Goal: Transaction & Acquisition: Purchase product/service

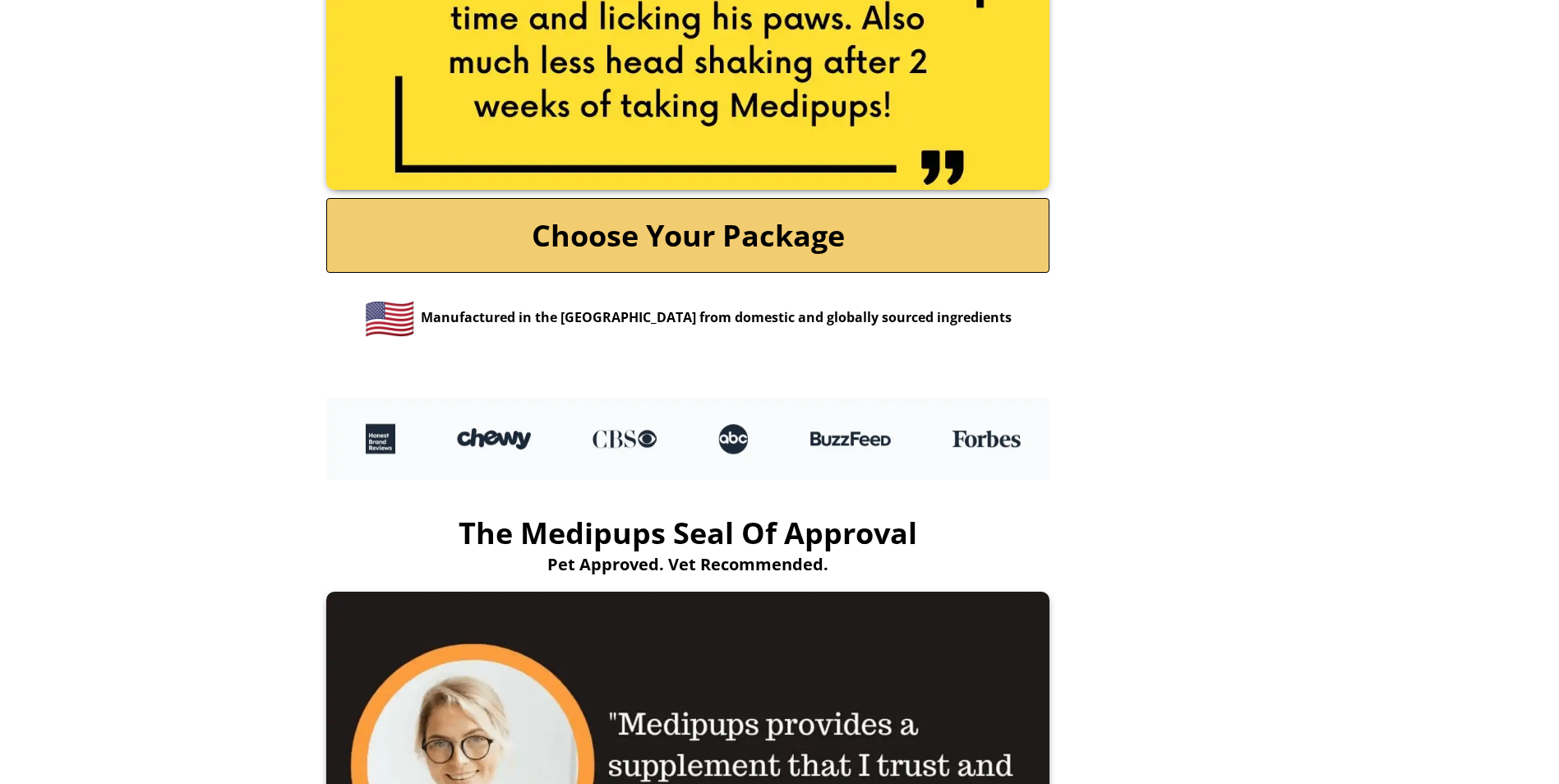
scroll to position [3549, 0]
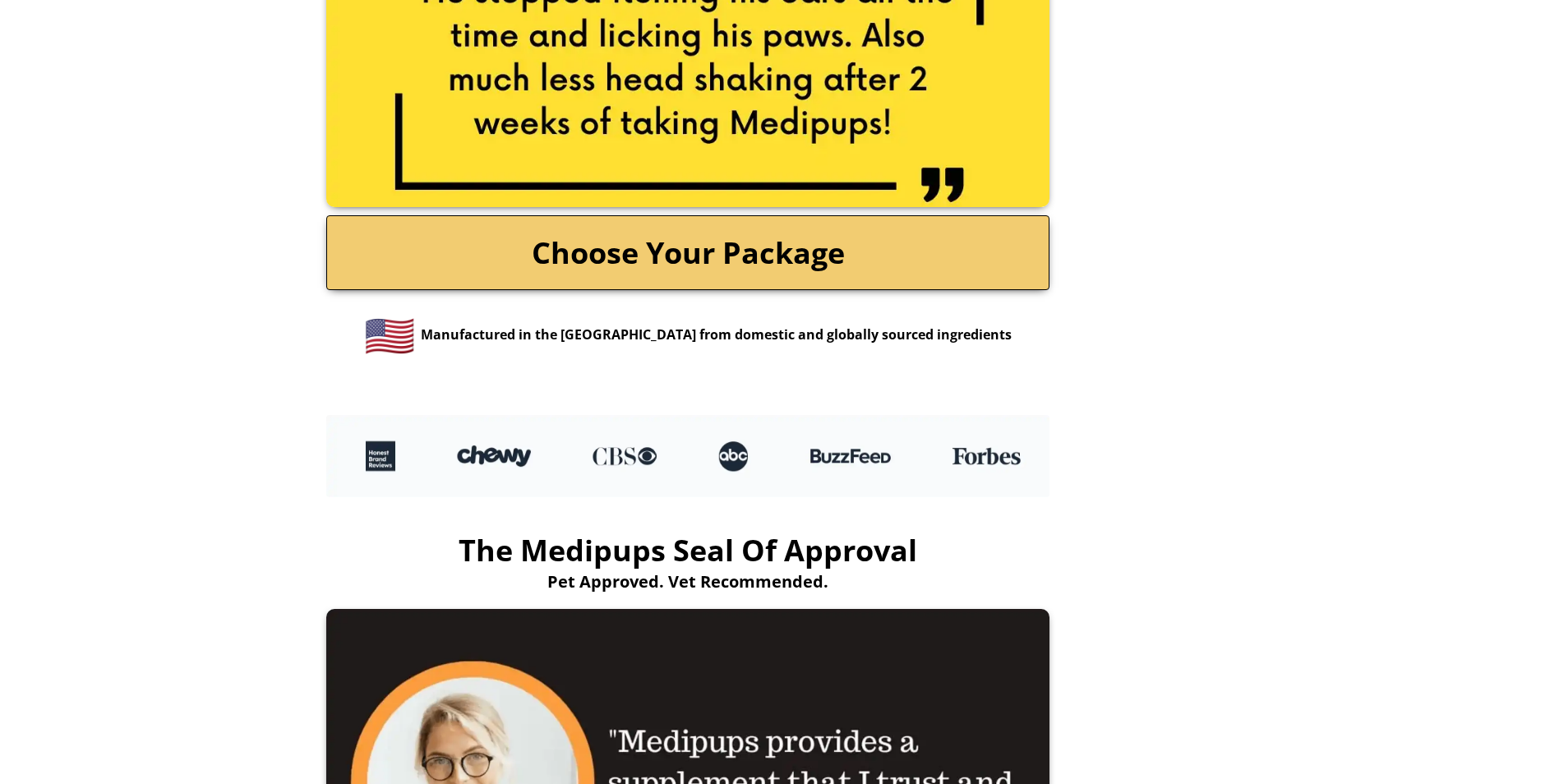
click at [873, 229] on link "Choose Your Package" at bounding box center [687, 253] width 723 height 75
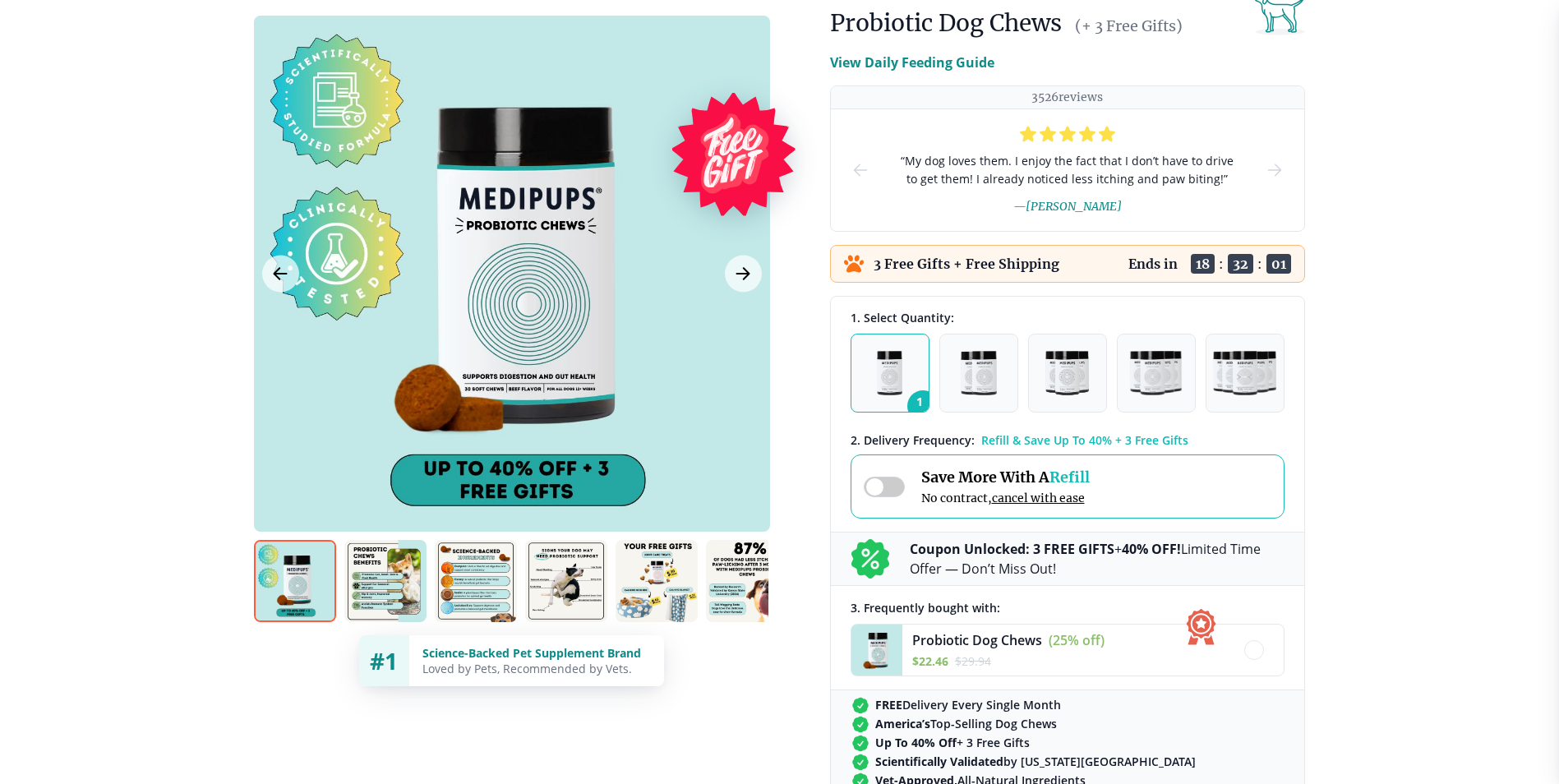
scroll to position [83, 0]
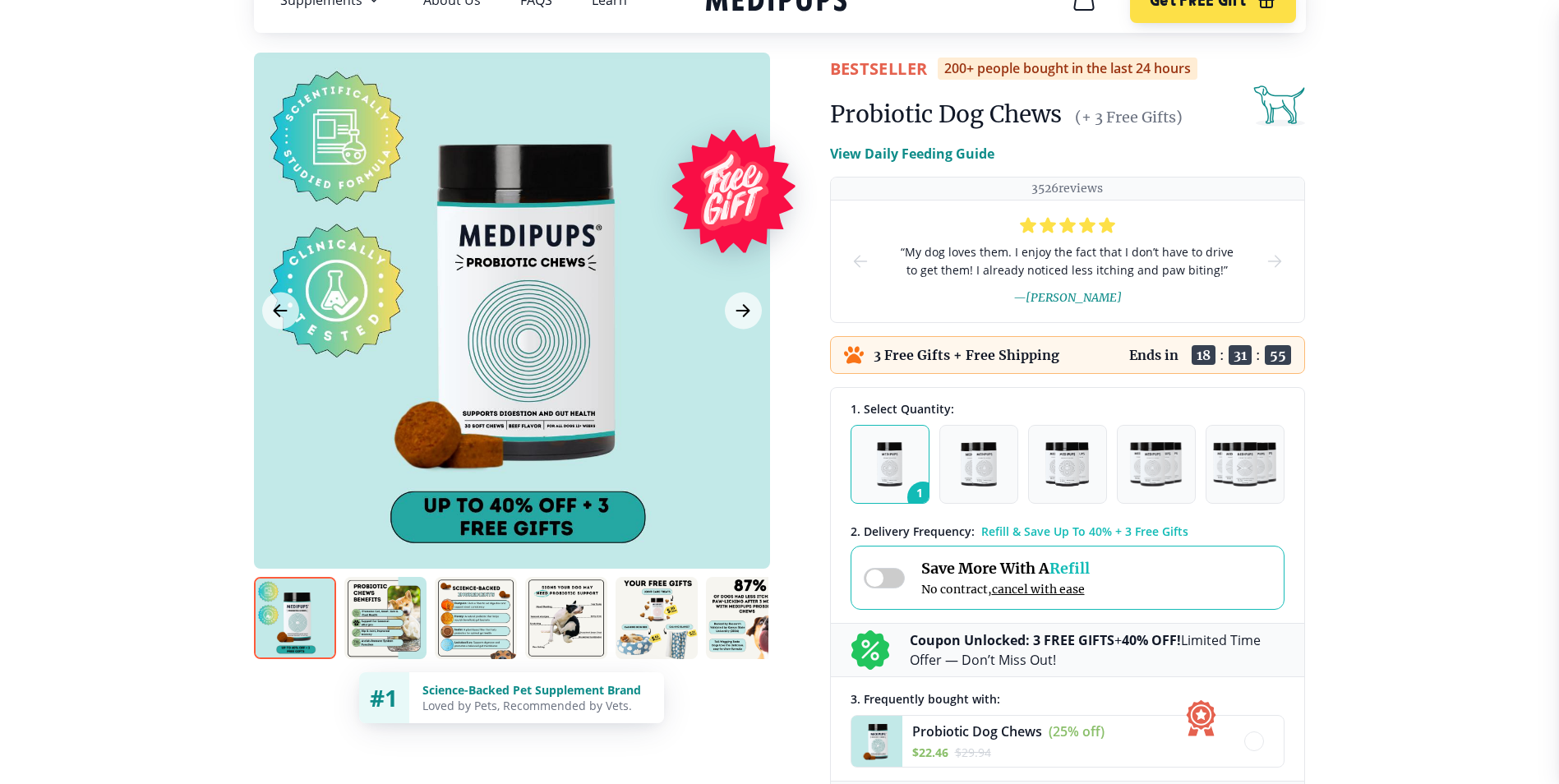
click at [374, 612] on img at bounding box center [386, 618] width 83 height 83
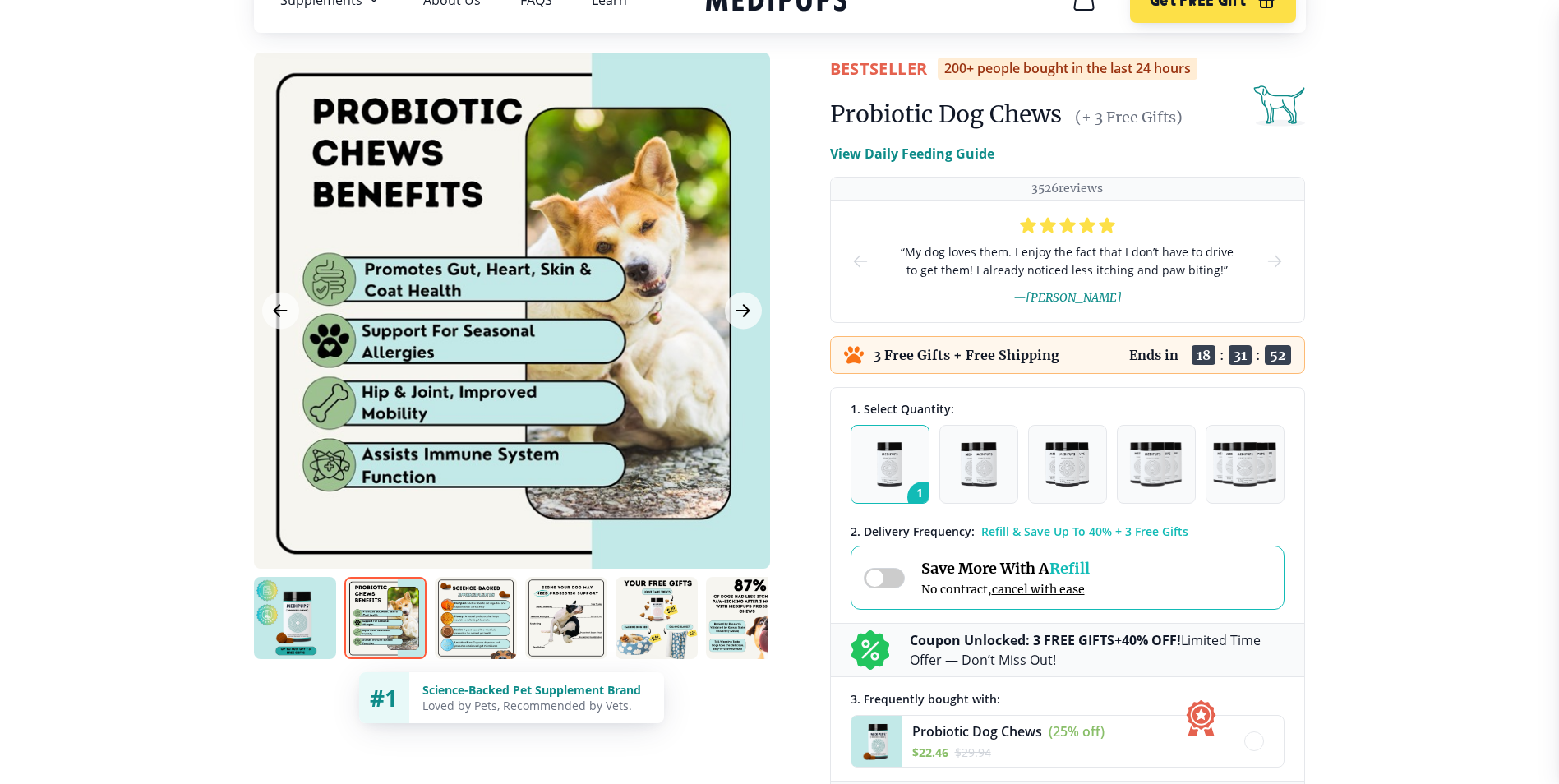
click at [491, 626] on img at bounding box center [476, 618] width 83 height 83
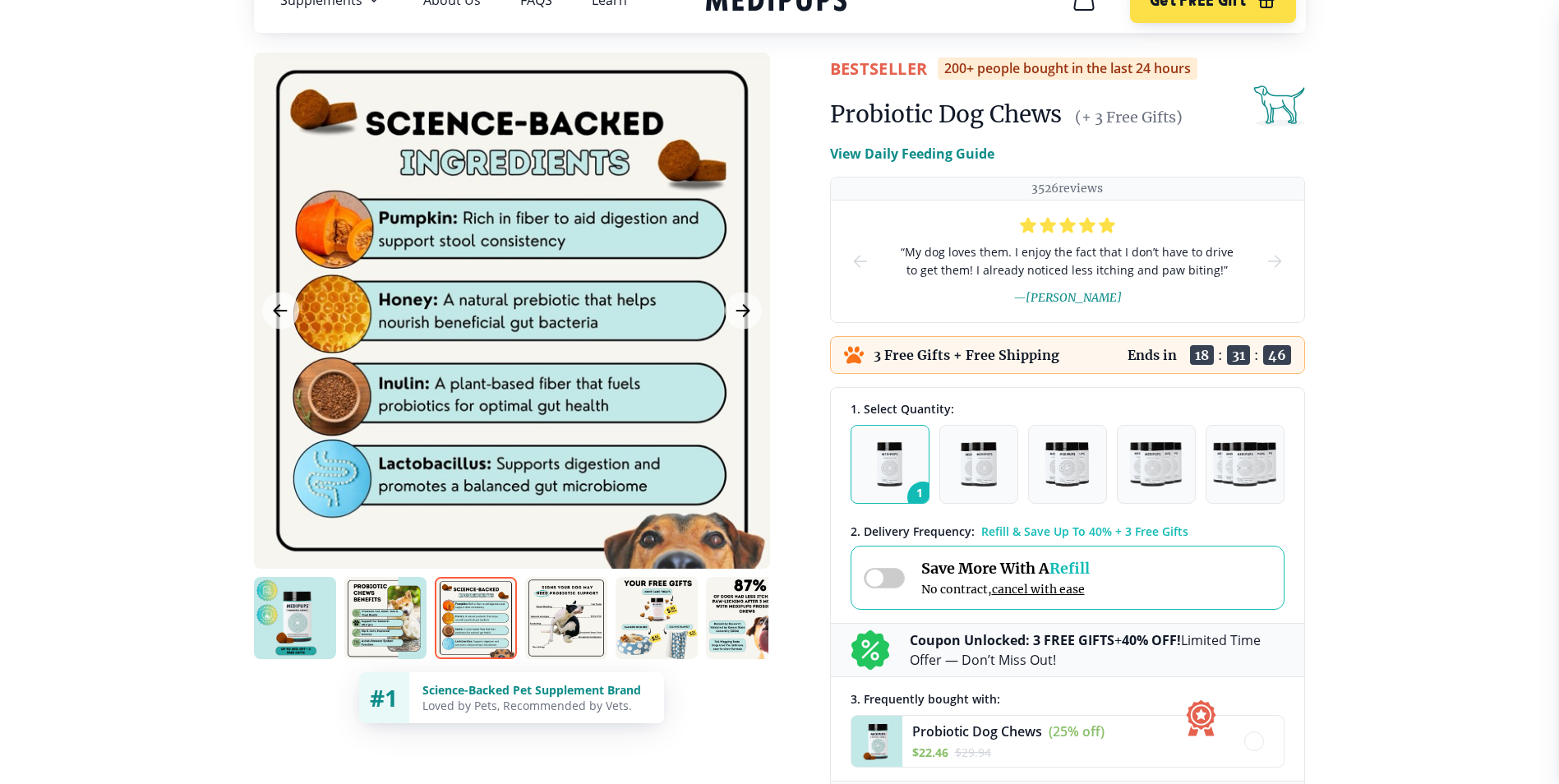
click at [569, 635] on img at bounding box center [566, 618] width 83 height 83
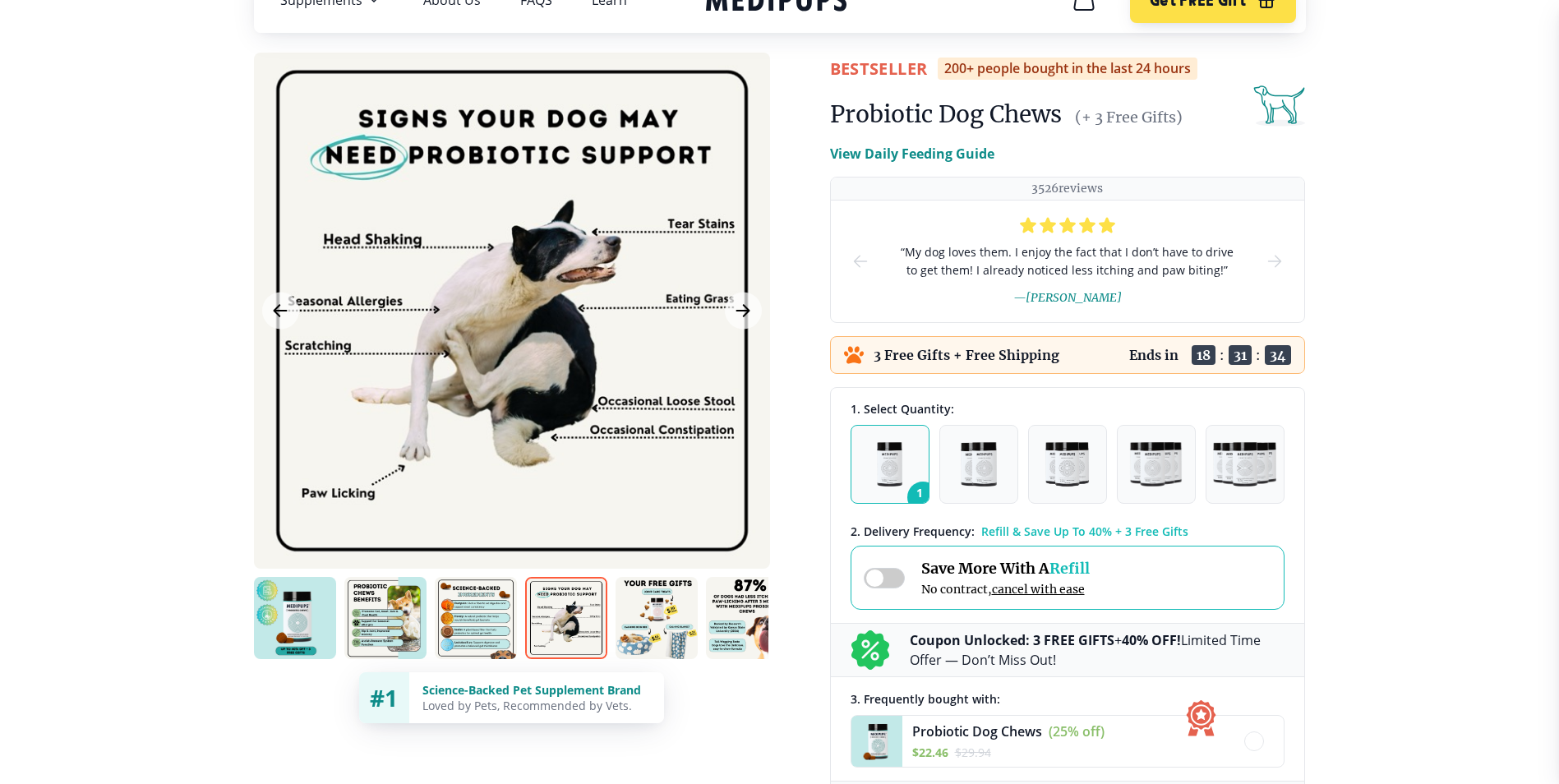
click at [656, 635] on img at bounding box center [656, 618] width 83 height 83
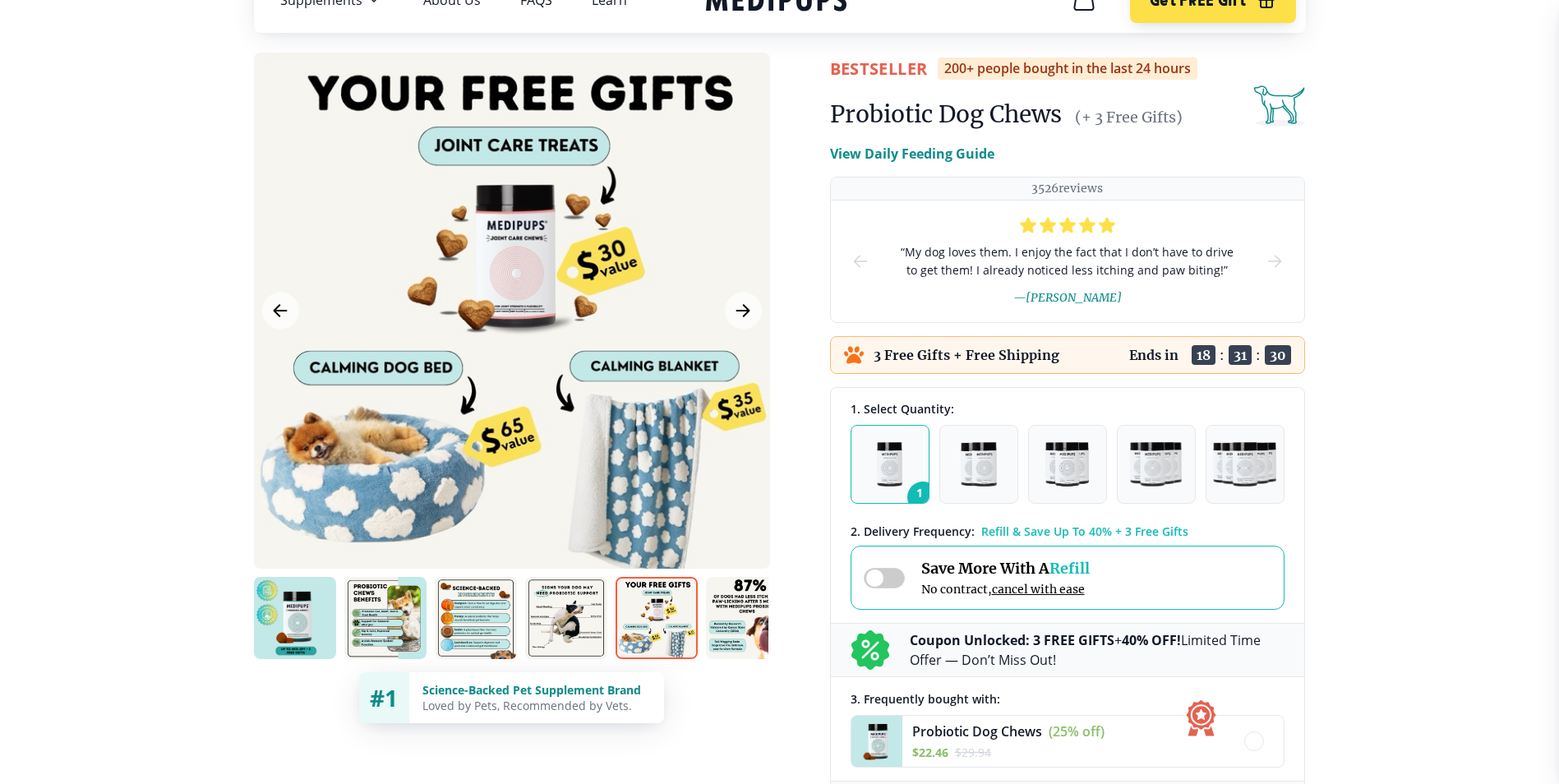
click at [735, 635] on img at bounding box center [748, 618] width 83 height 83
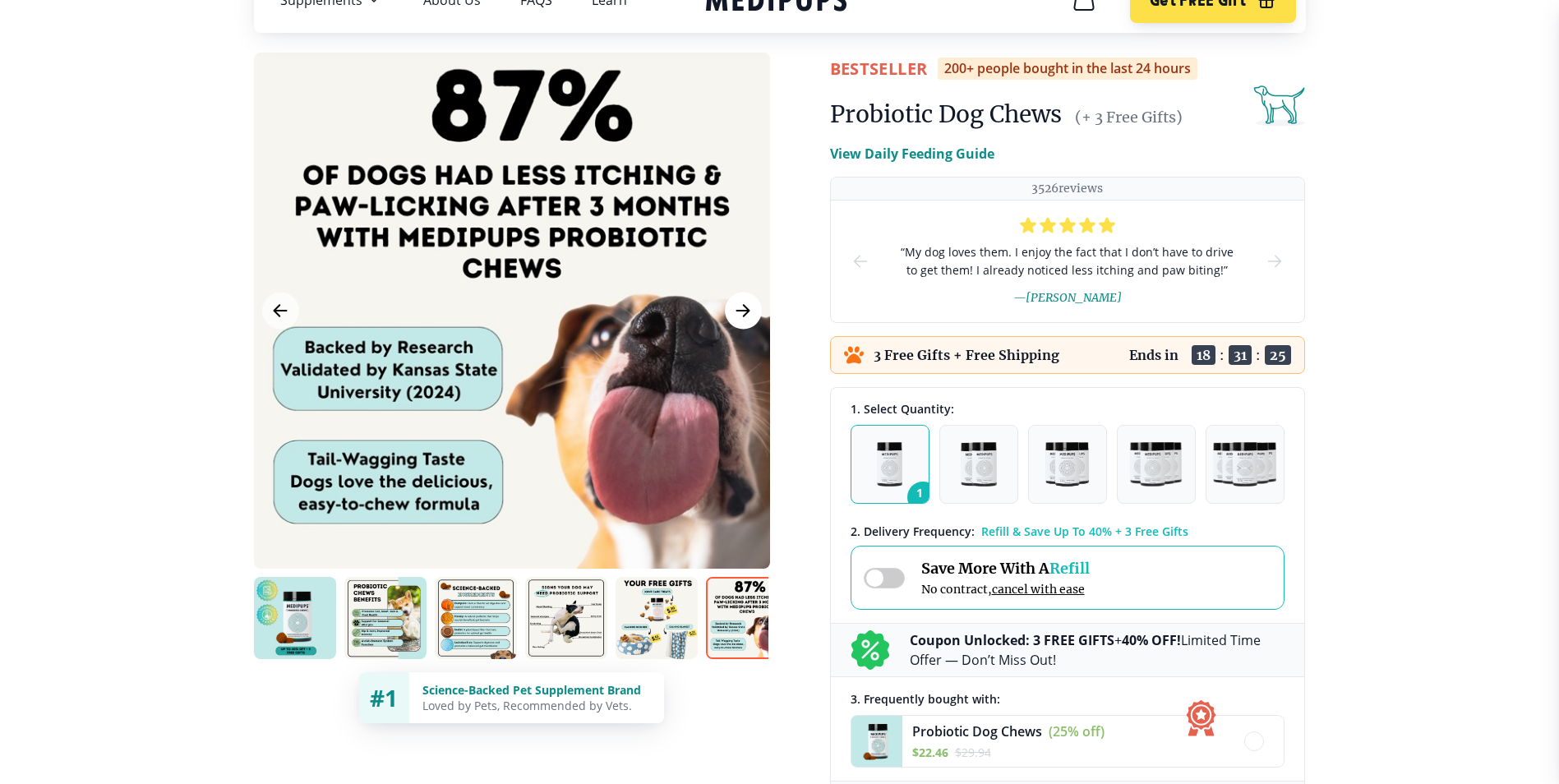
click at [749, 313] on icon "Next Image" at bounding box center [743, 311] width 20 height 21
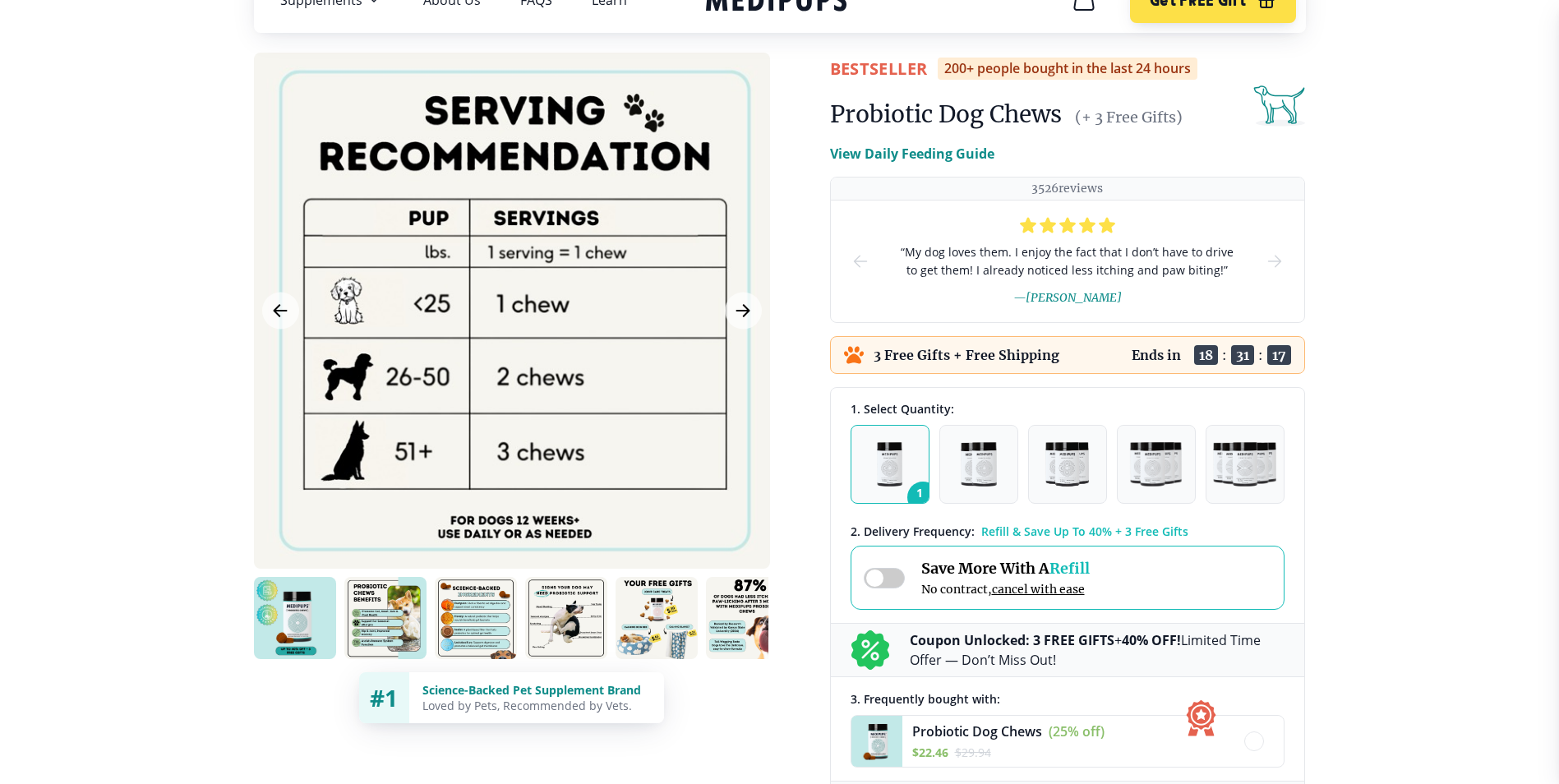
click at [308, 623] on img at bounding box center [295, 618] width 83 height 83
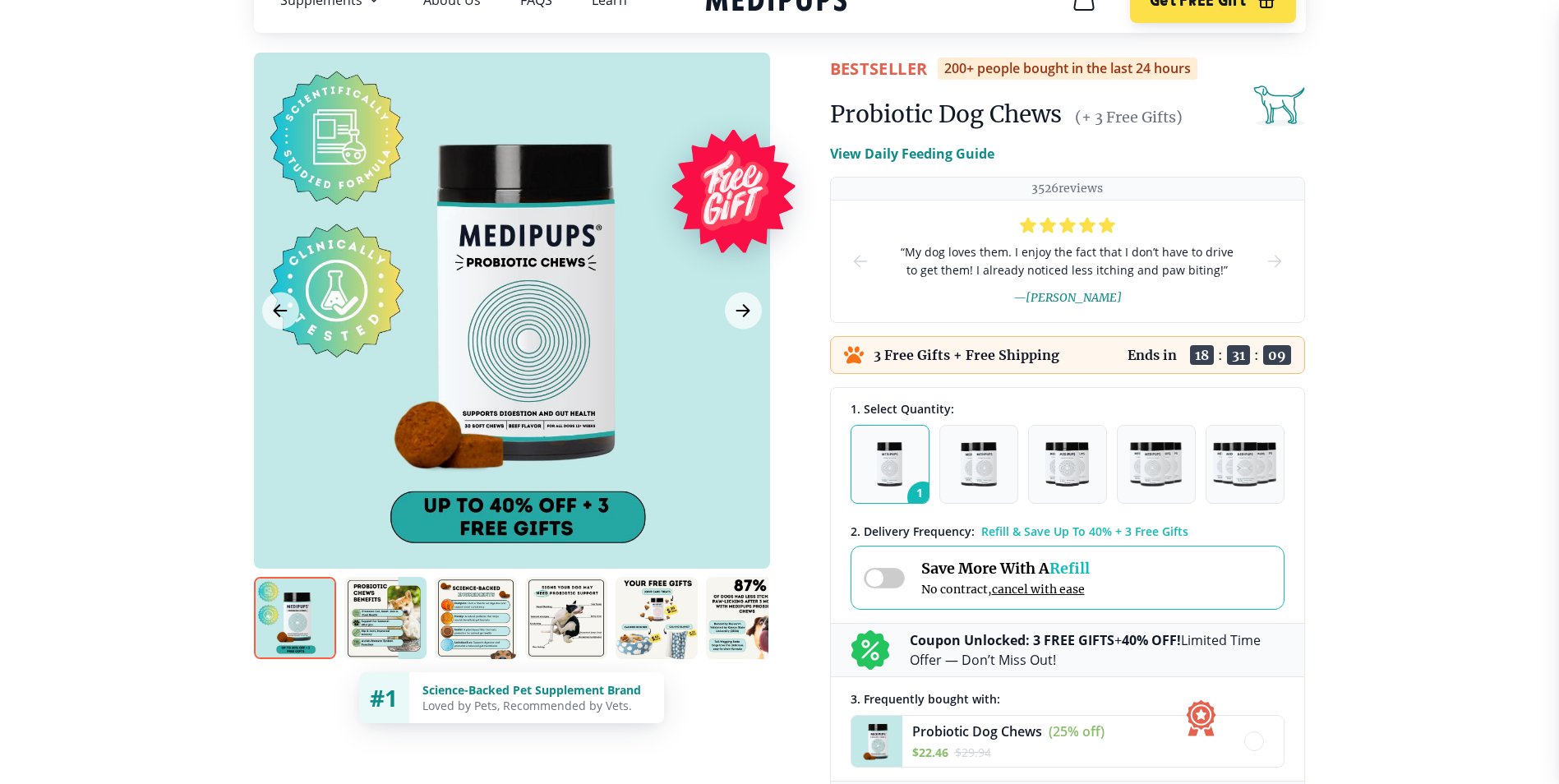
click at [545, 377] on div at bounding box center [512, 311] width 517 height 516
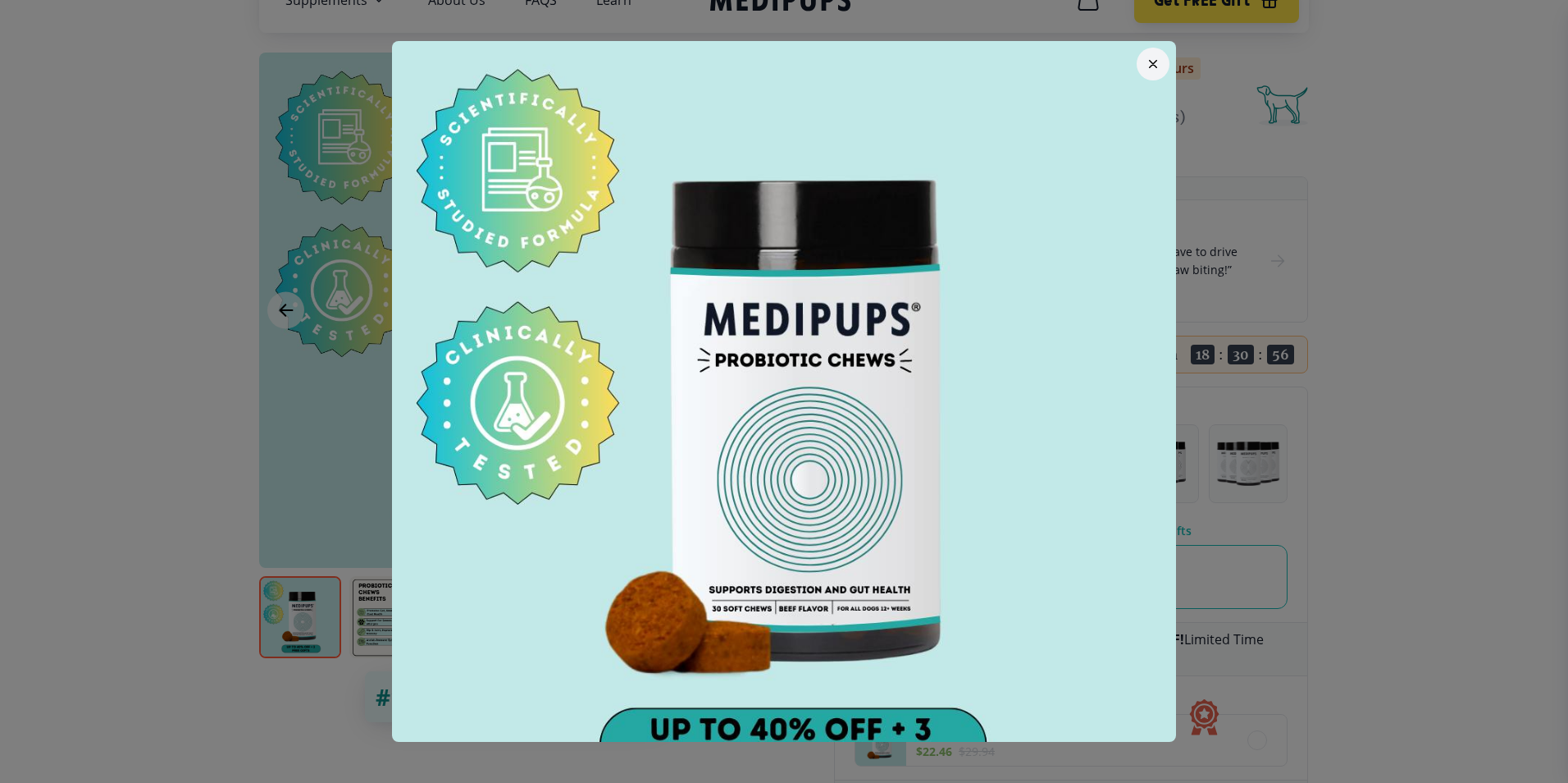
click at [1149, 64] on icon "button" at bounding box center [1153, 64] width 8 height 8
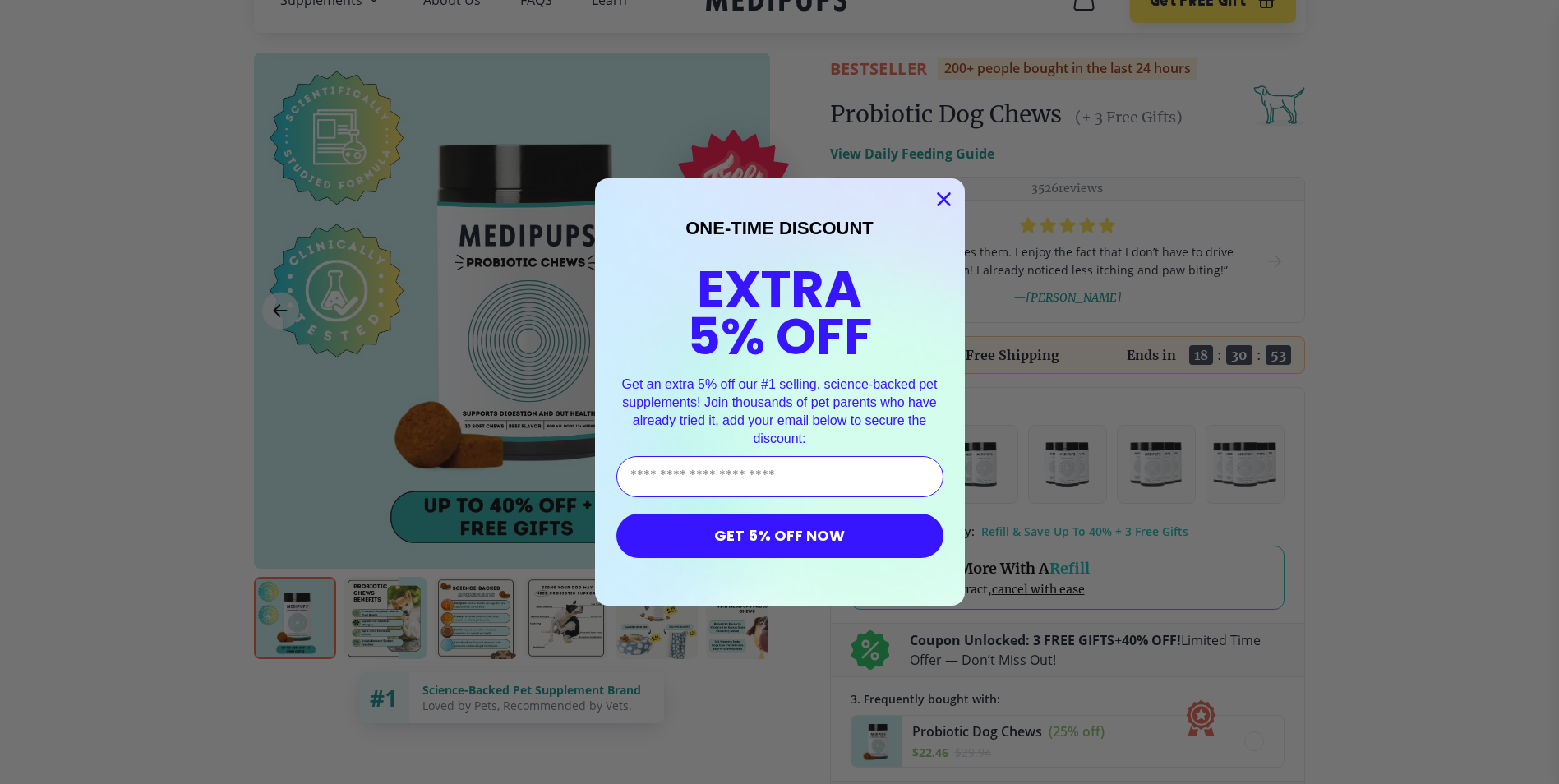
click at [946, 200] on circle "Close dialog" at bounding box center [943, 199] width 27 height 27
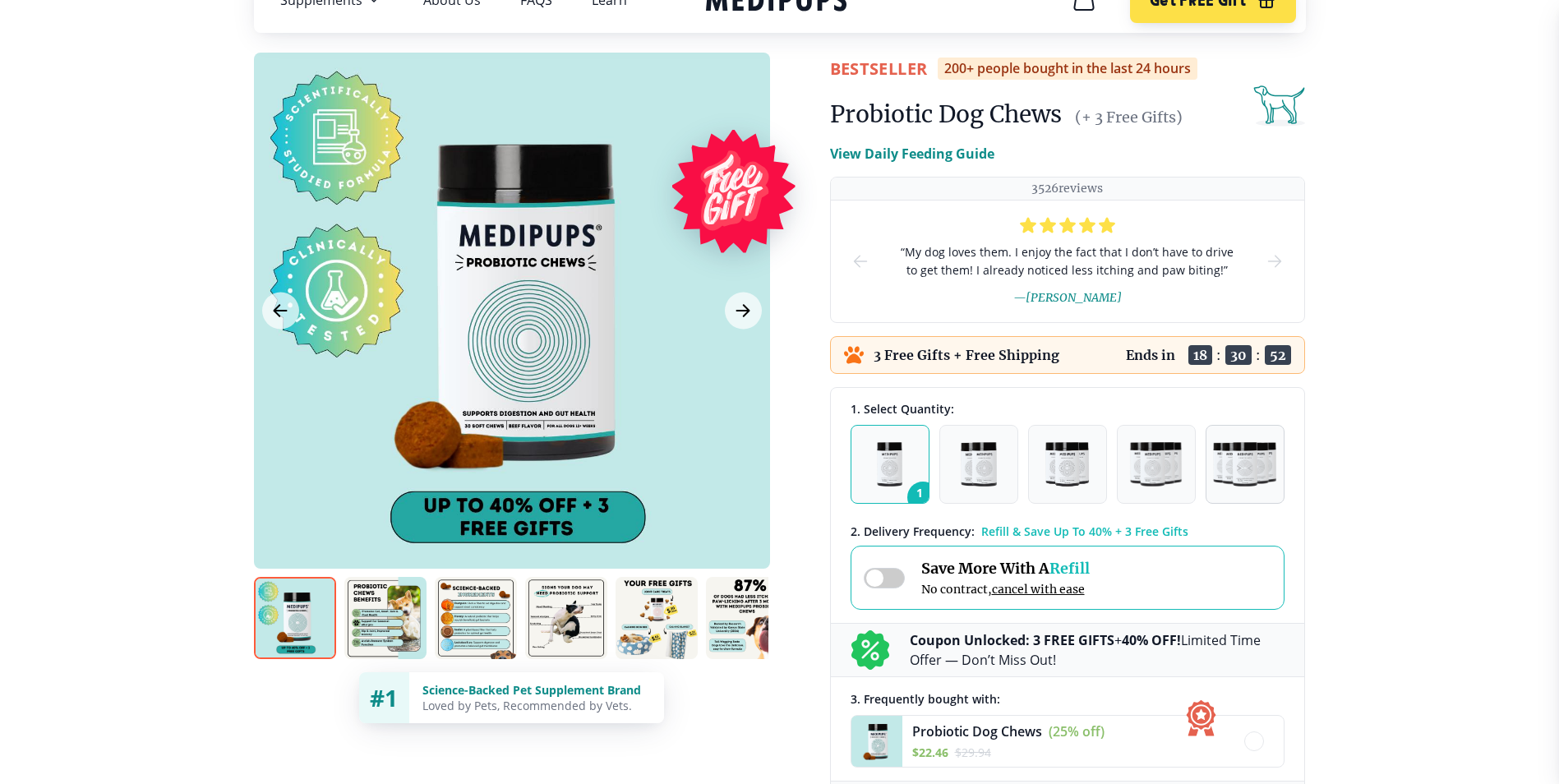
click at [1251, 475] on img "button" at bounding box center [1244, 464] width 63 height 44
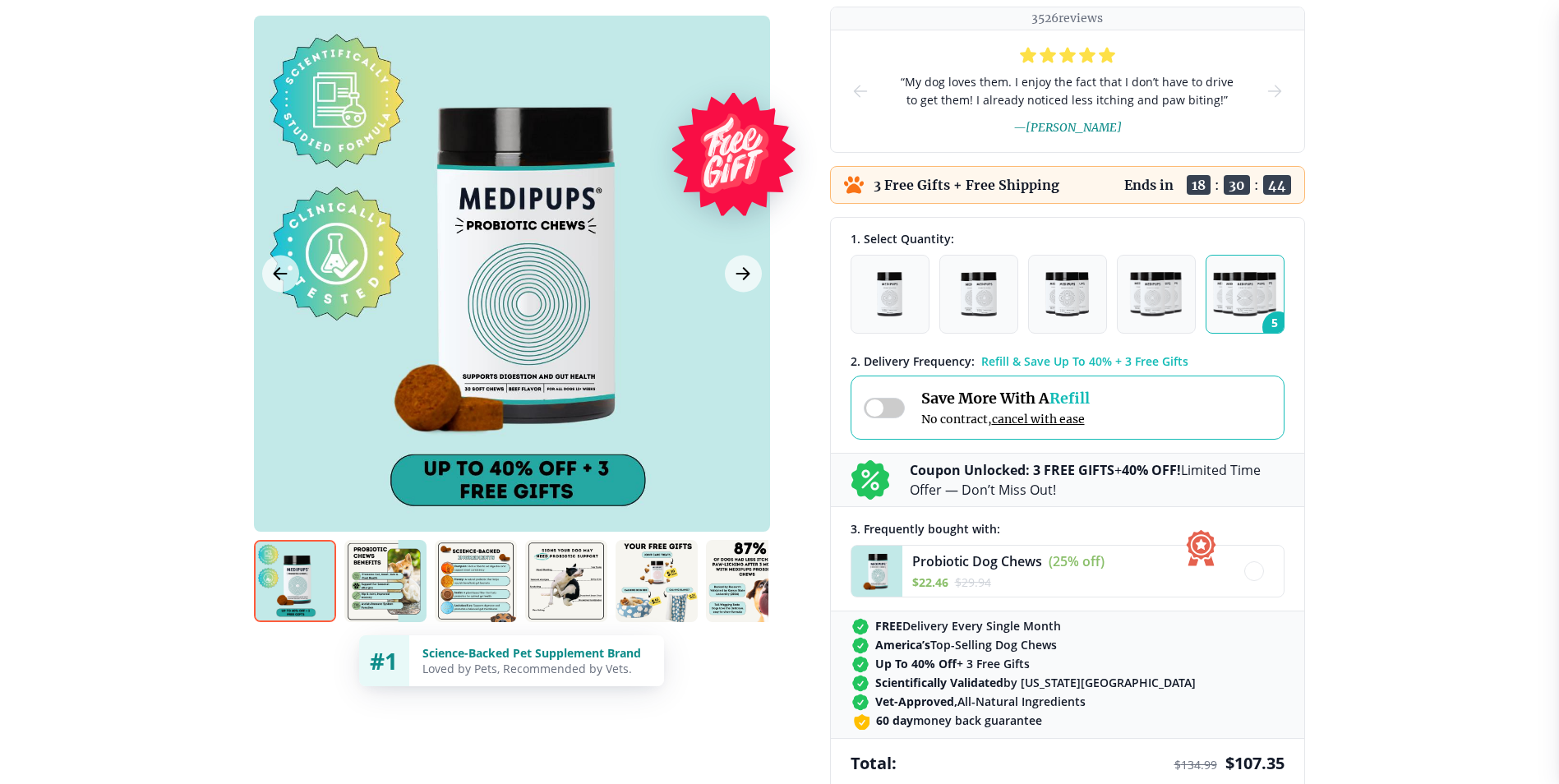
scroll to position [329, 0]
